Goal: Information Seeking & Learning: Check status

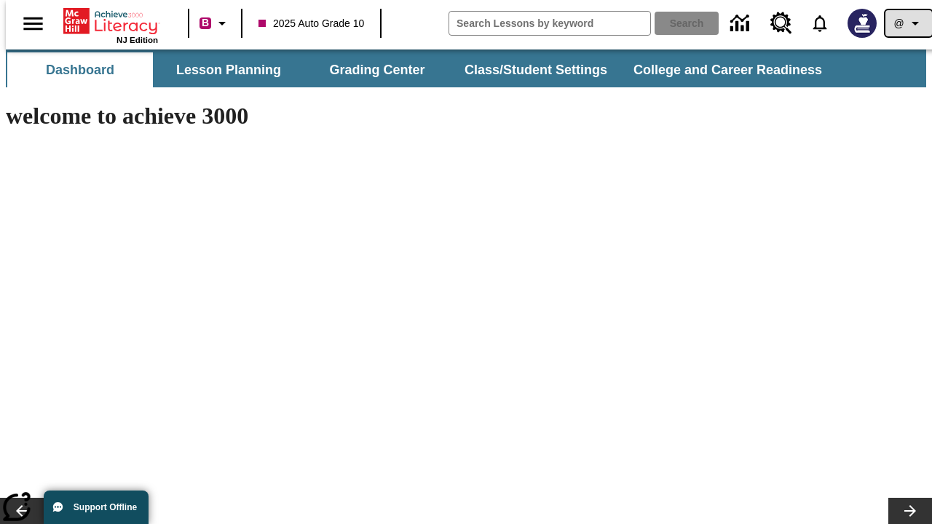
click at [906, 23] on icon "Profile/Settings" at bounding box center [914, 23] width 17 height 17
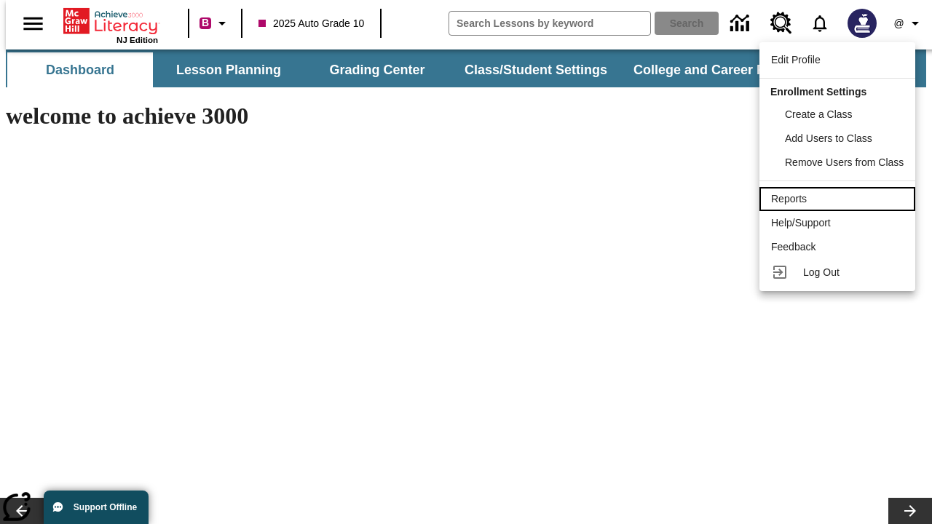
click at [839, 199] on div "Reports" at bounding box center [837, 198] width 132 height 15
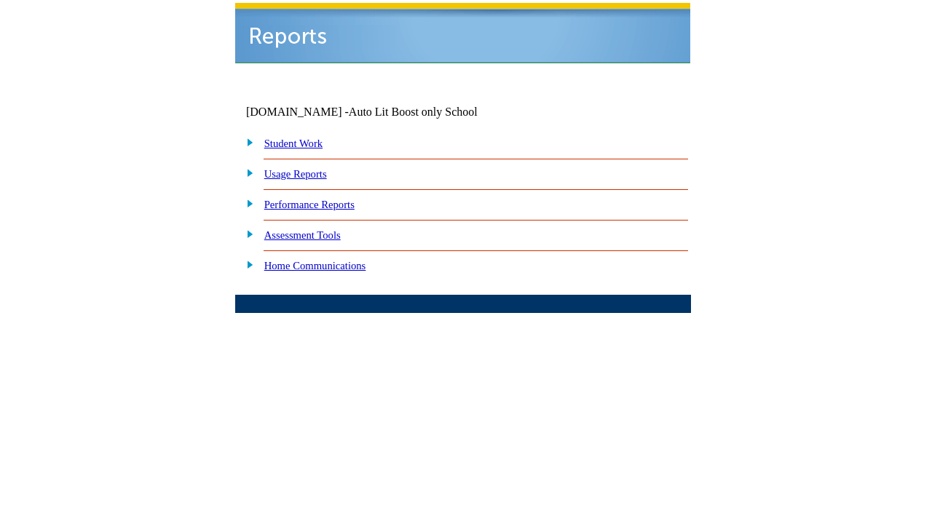
click at [324, 199] on link "Performance Reports" at bounding box center [309, 205] width 90 height 12
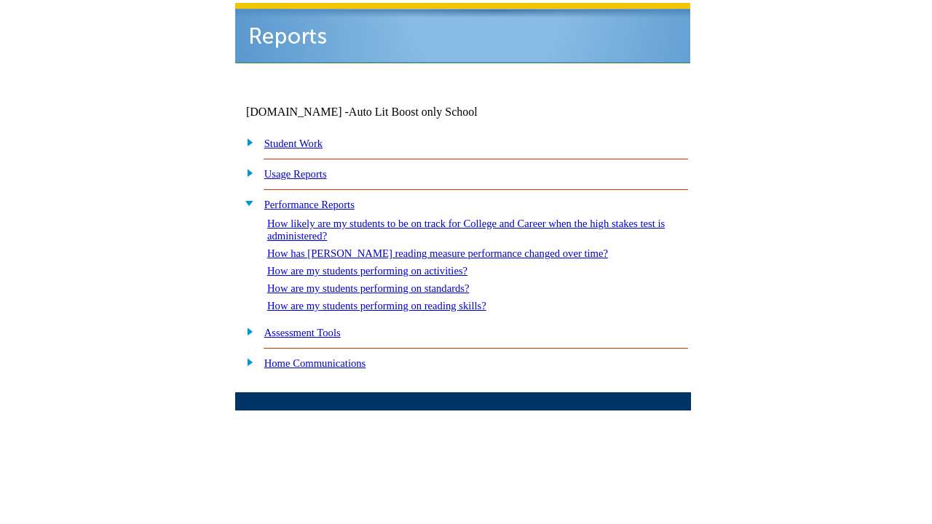
click at [383, 282] on link "How are my students performing on standards?" at bounding box center [368, 288] width 202 height 12
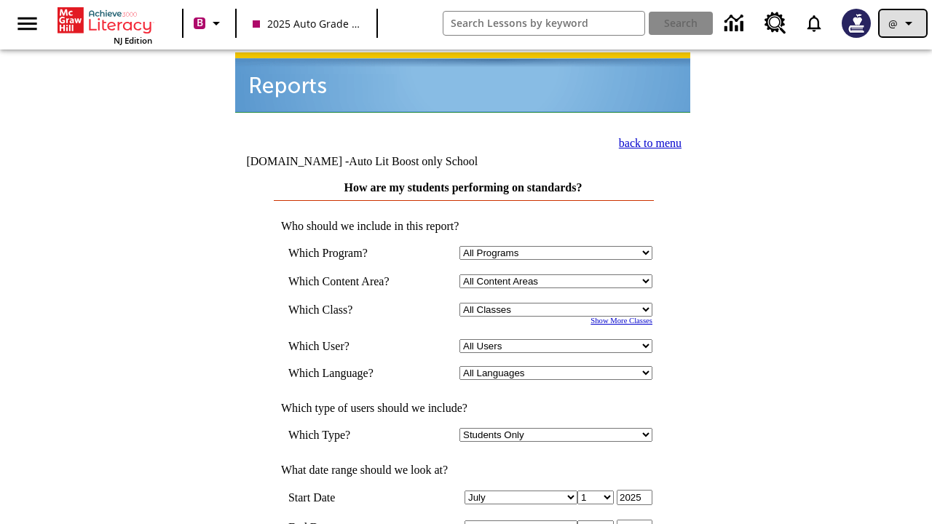
click at [903, 23] on icon "Profile/Settings" at bounding box center [908, 23] width 17 height 17
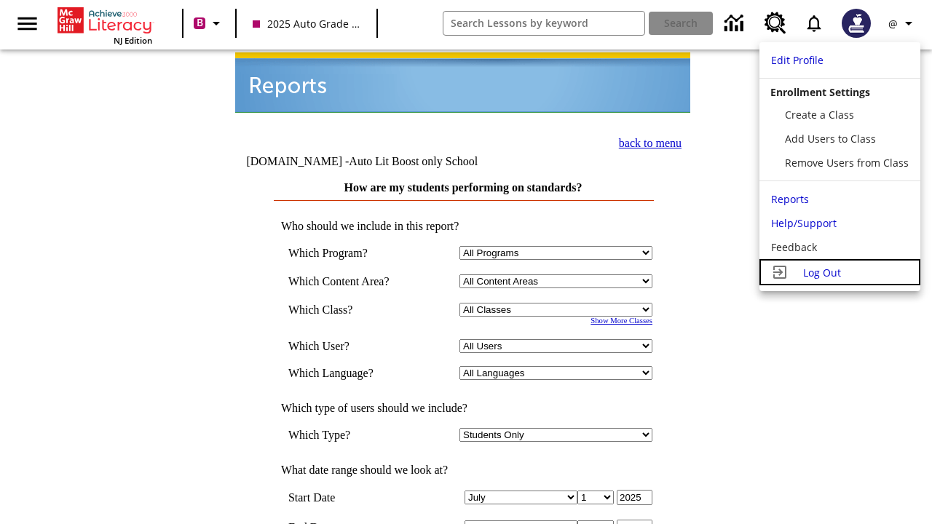
click at [839, 272] on span "Log Out" at bounding box center [822, 273] width 38 height 14
